Goal: Task Accomplishment & Management: Manage account settings

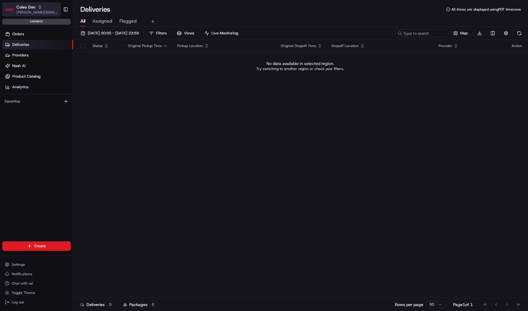
click at [31, 12] on span "[PERSON_NAME][EMAIL_ADDRESS][DOMAIN_NAME]" at bounding box center [37, 12] width 42 height 5
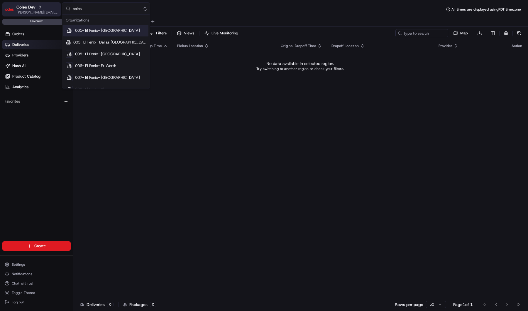
type input "coles"
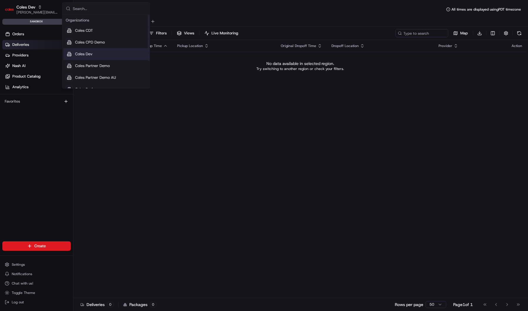
click at [18, 166] on div "Orders Deliveries Providers Nash AI Product Catalog Analytics Favorites" at bounding box center [36, 140] width 73 height 226
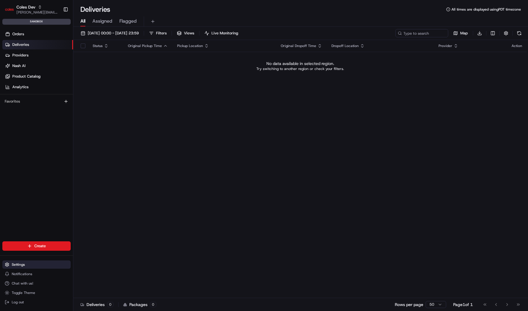
click at [31, 265] on button "Settings" at bounding box center [36, 264] width 68 height 8
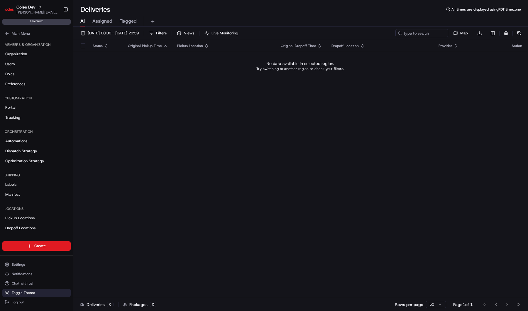
click at [18, 291] on span "Toggle Theme" at bounding box center [23, 292] width 23 height 5
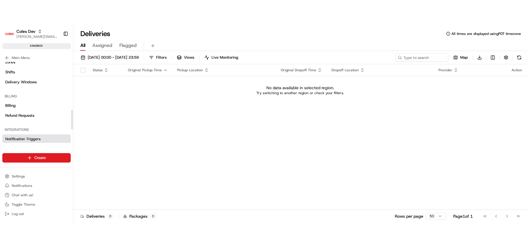
scroll to position [256, 0]
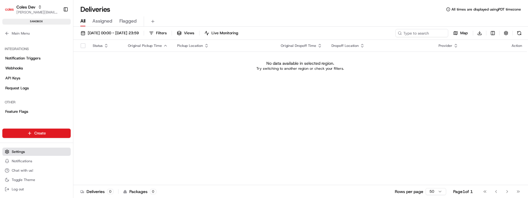
click at [31, 152] on button "Settings" at bounding box center [36, 152] width 68 height 8
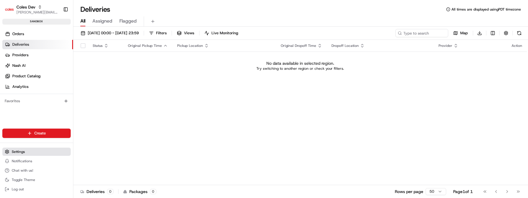
click at [38, 156] on button "Settings" at bounding box center [36, 152] width 68 height 8
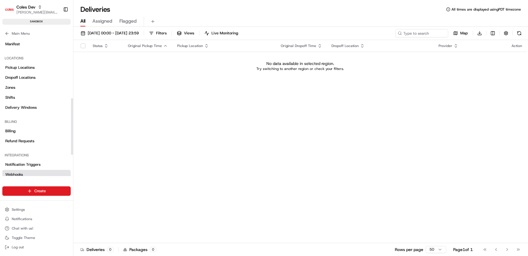
scroll to position [147, 0]
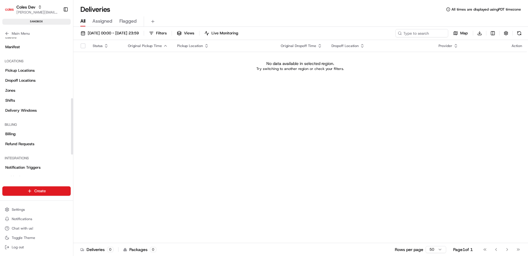
click at [21, 96] on li "Shifts" at bounding box center [36, 100] width 68 height 9
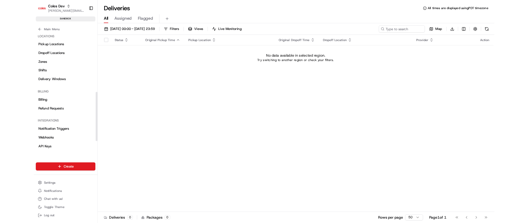
scroll to position [164, 0]
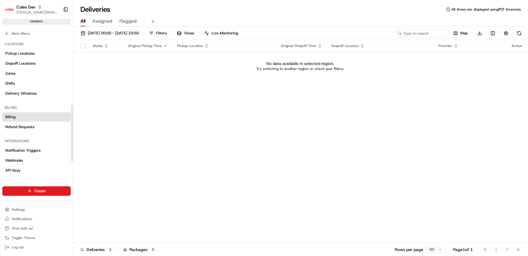
click at [11, 116] on span "Billing" at bounding box center [10, 116] width 10 height 5
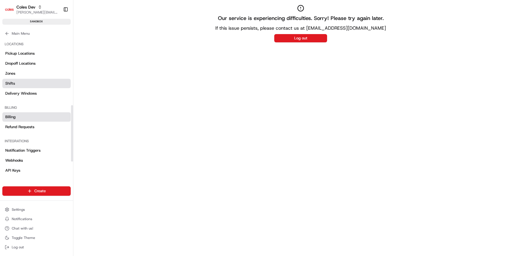
click at [37, 80] on link "Shifts" at bounding box center [36, 83] width 68 height 9
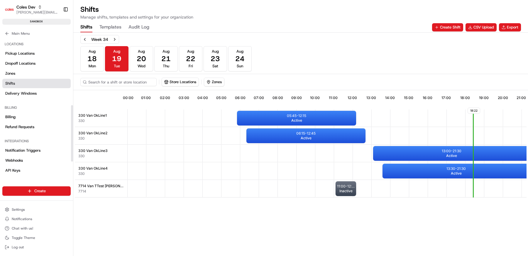
click at [131, 27] on Log "Audit Log" at bounding box center [139, 27] width 21 height 10
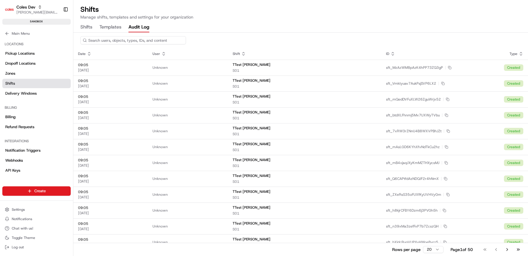
click at [53, 255] on div "Create Settings Notifications Chat with us! Toggle Theme Log out" at bounding box center [36, 218] width 73 height 74
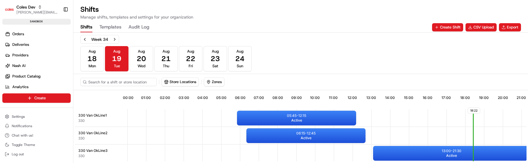
click at [145, 28] on Log "Audit Log" at bounding box center [139, 27] width 21 height 10
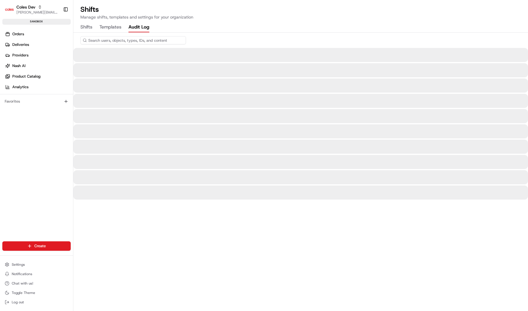
click at [139, 28] on Log "Audit Log" at bounding box center [139, 27] width 21 height 10
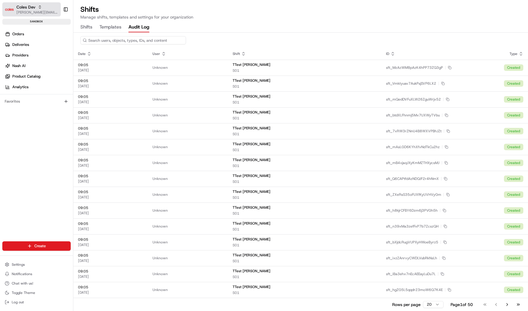
click at [29, 6] on span "Coles Dev" at bounding box center [25, 7] width 19 height 6
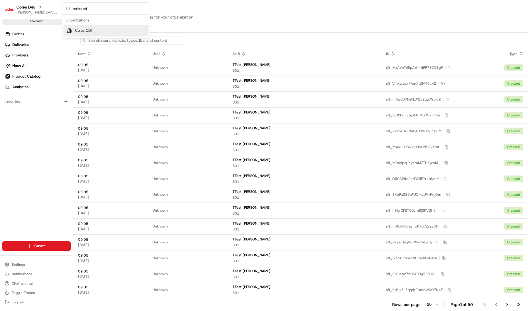
type input "coles cd"
click at [85, 24] on div "Organizations" at bounding box center [105, 20] width 85 height 9
click at [93, 29] on div "Coles CDT" at bounding box center [105, 31] width 85 height 12
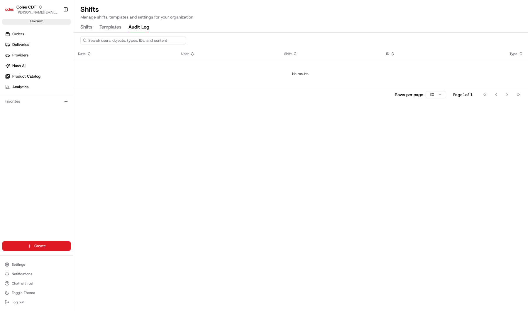
click at [142, 27] on Log "Audit Log" at bounding box center [139, 27] width 21 height 10
click at [205, 163] on div "Date User Shift ID Type No results. Rows per page 20 Page 1 of 1 Go to first pa…" at bounding box center [300, 172] width 455 height 278
